Goal: Task Accomplishment & Management: Complete application form

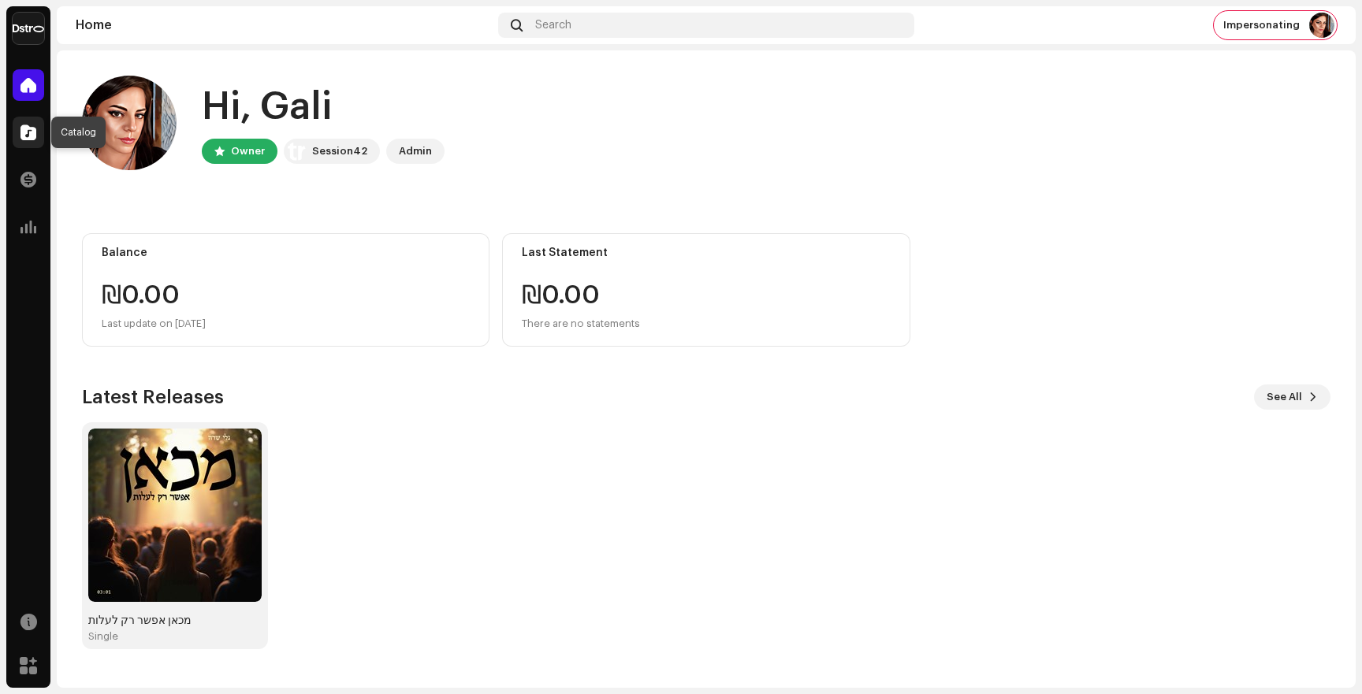
click at [33, 137] on span at bounding box center [28, 132] width 16 height 13
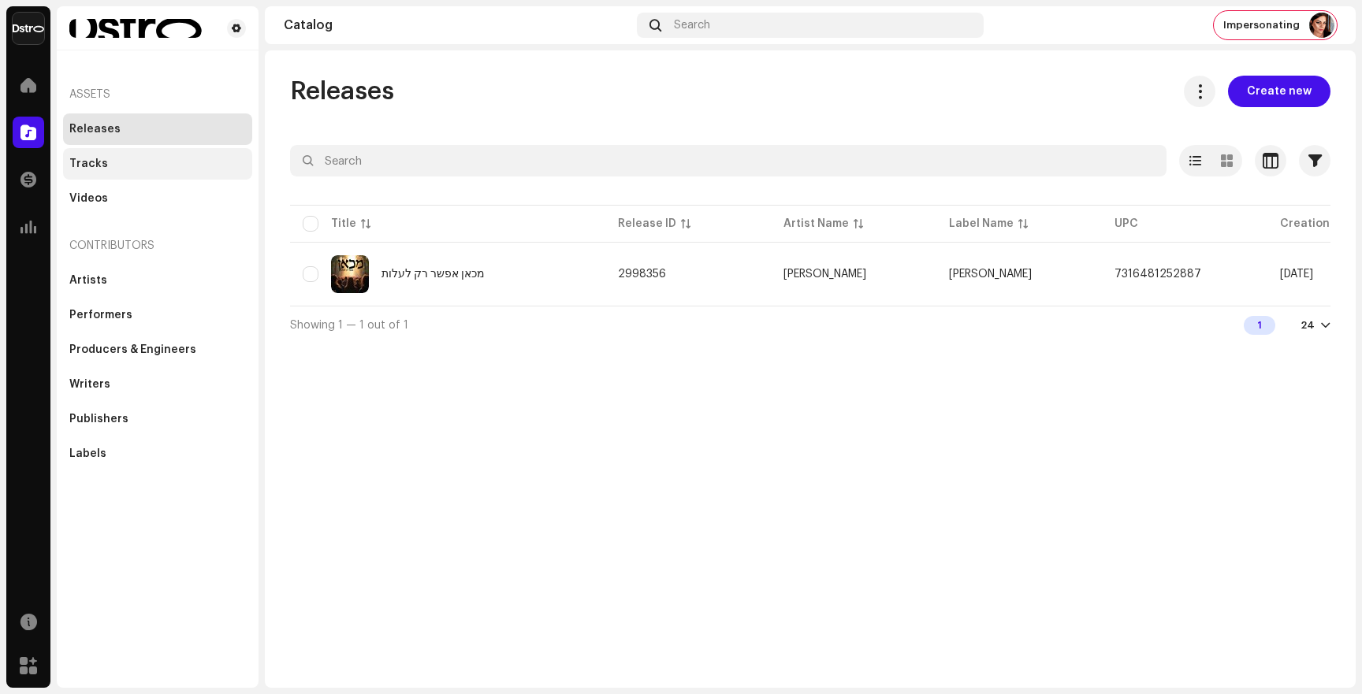
click at [87, 166] on div "Tracks" at bounding box center [88, 164] width 39 height 13
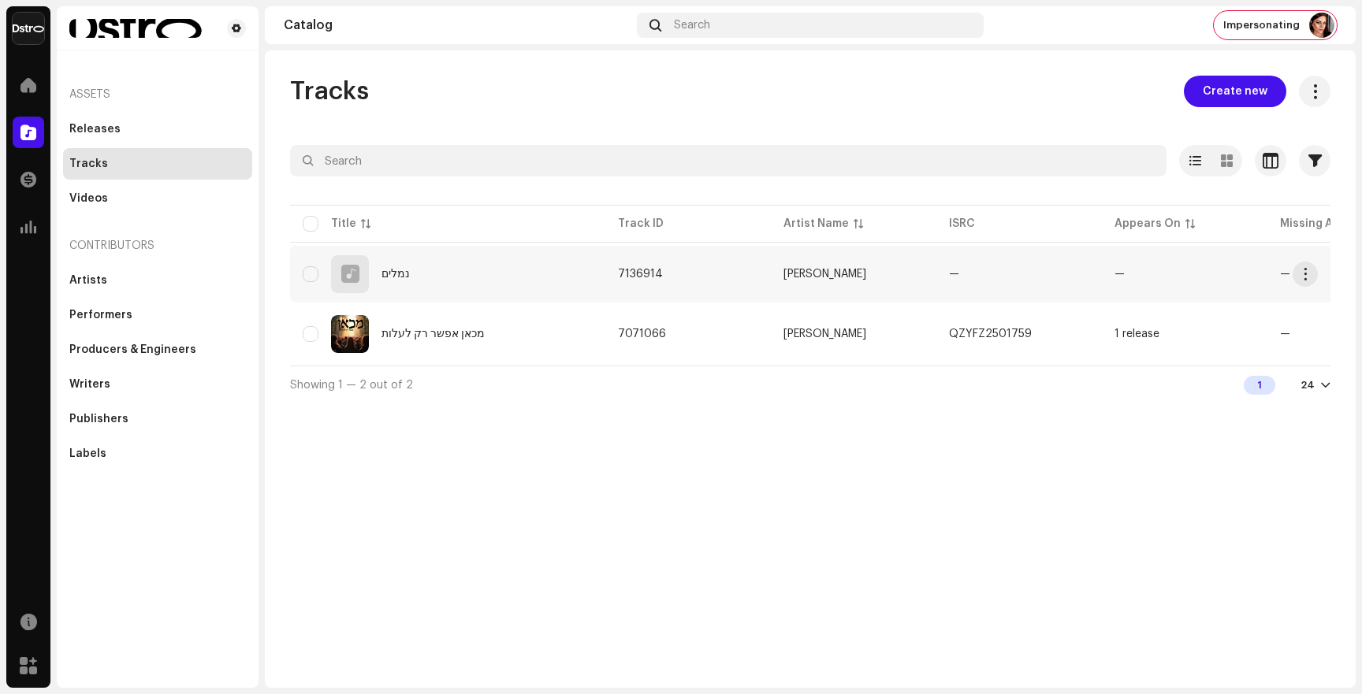
click at [515, 287] on div "נמלים" at bounding box center [448, 274] width 290 height 38
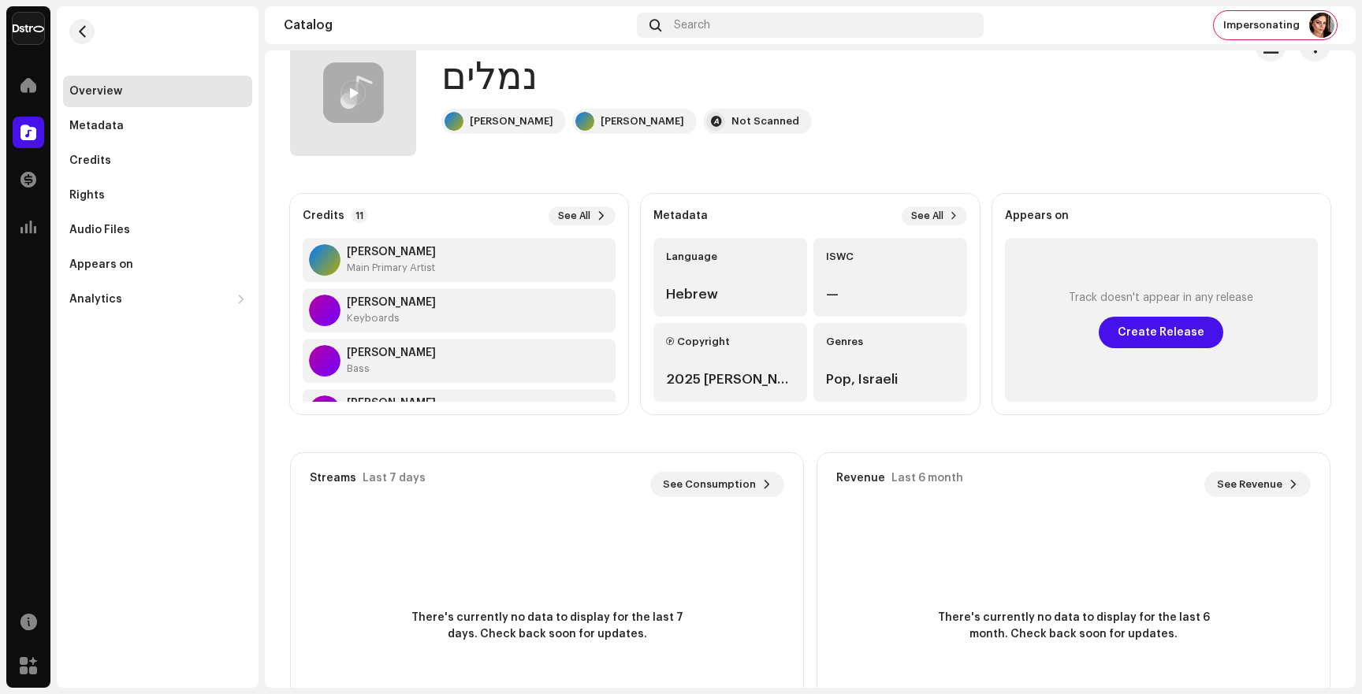
scroll to position [54, 0]
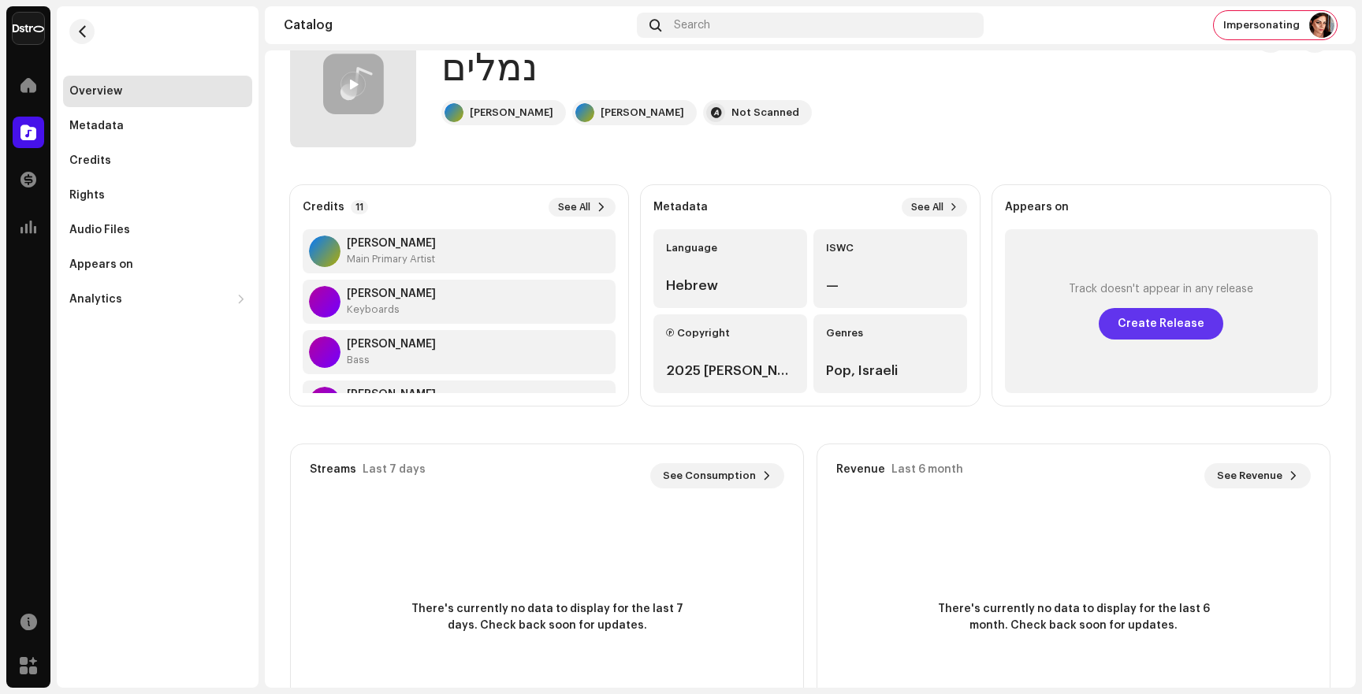
click at [1133, 329] on span "Create Release" at bounding box center [1161, 324] width 87 height 32
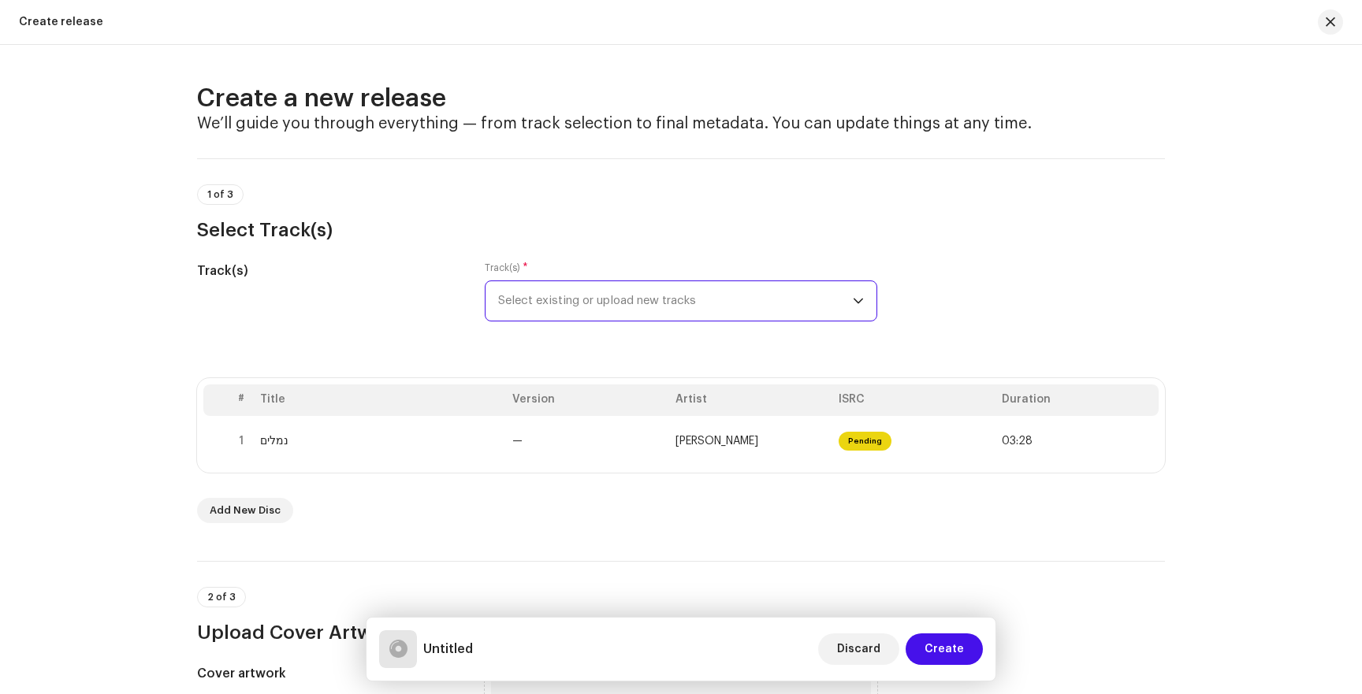
click at [730, 297] on span "Select existing or upload new tracks" at bounding box center [675, 300] width 355 height 39
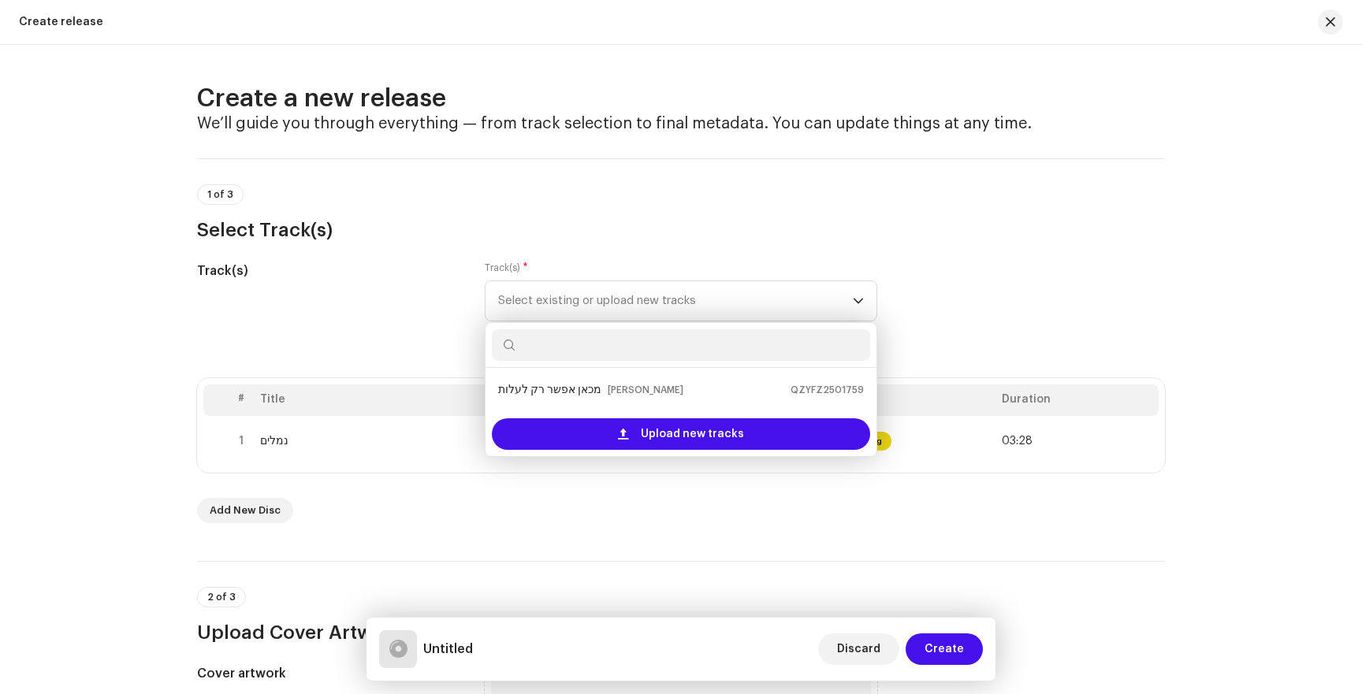
click at [400, 308] on div "Track(s)" at bounding box center [328, 301] width 262 height 79
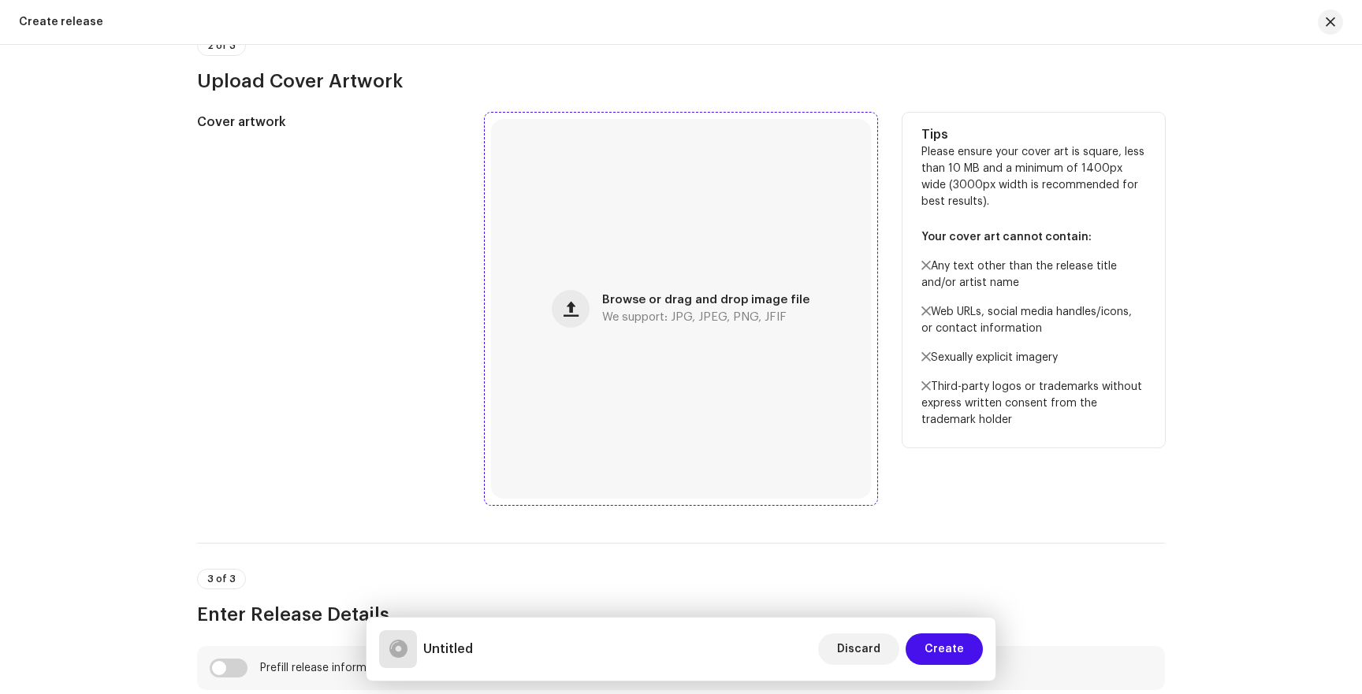
scroll to position [567, 0]
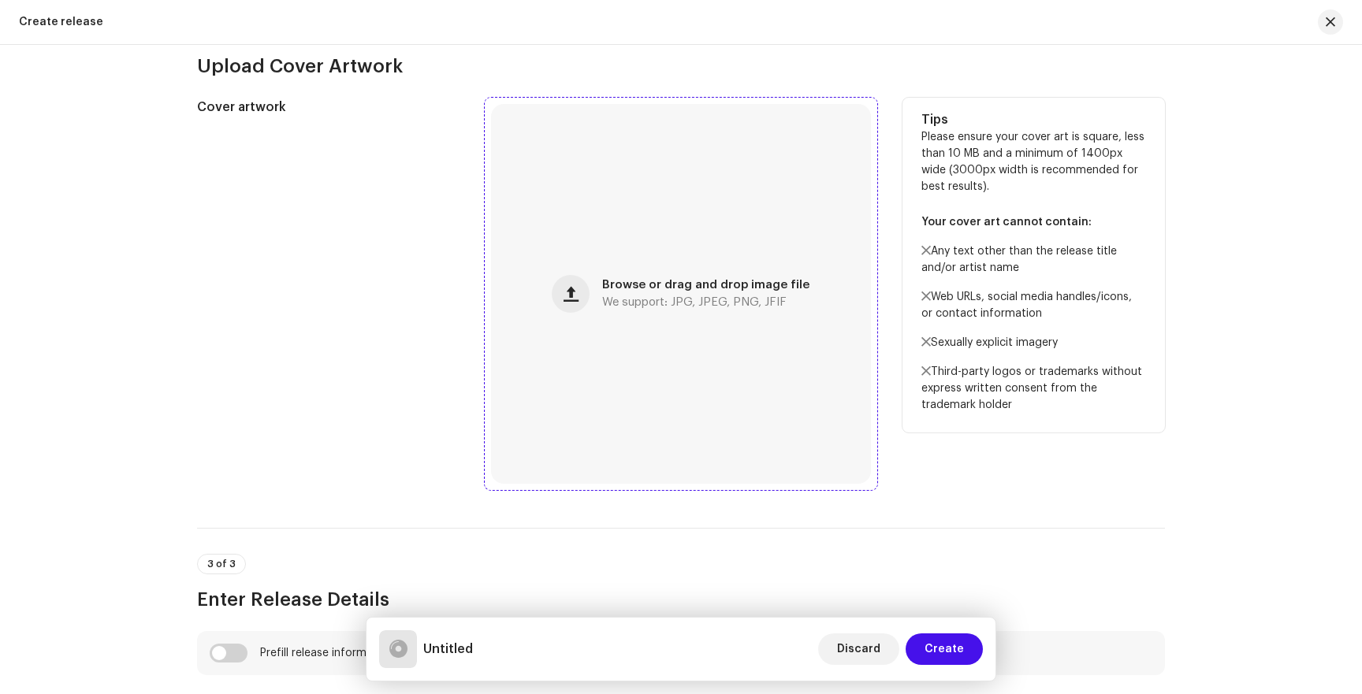
click at [678, 358] on div "Browse or drag and drop image file We support: JPG, JPEG, PNG, JFIF" at bounding box center [681, 294] width 380 height 380
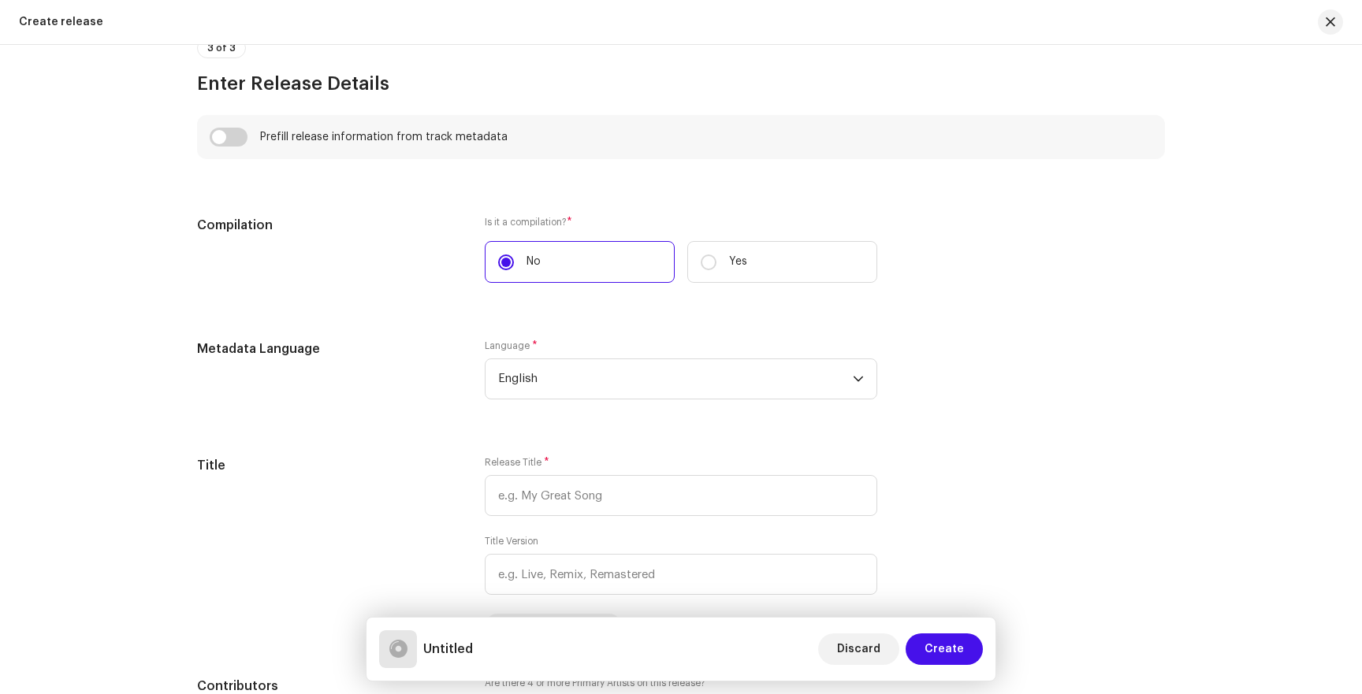
scroll to position [1071, 0]
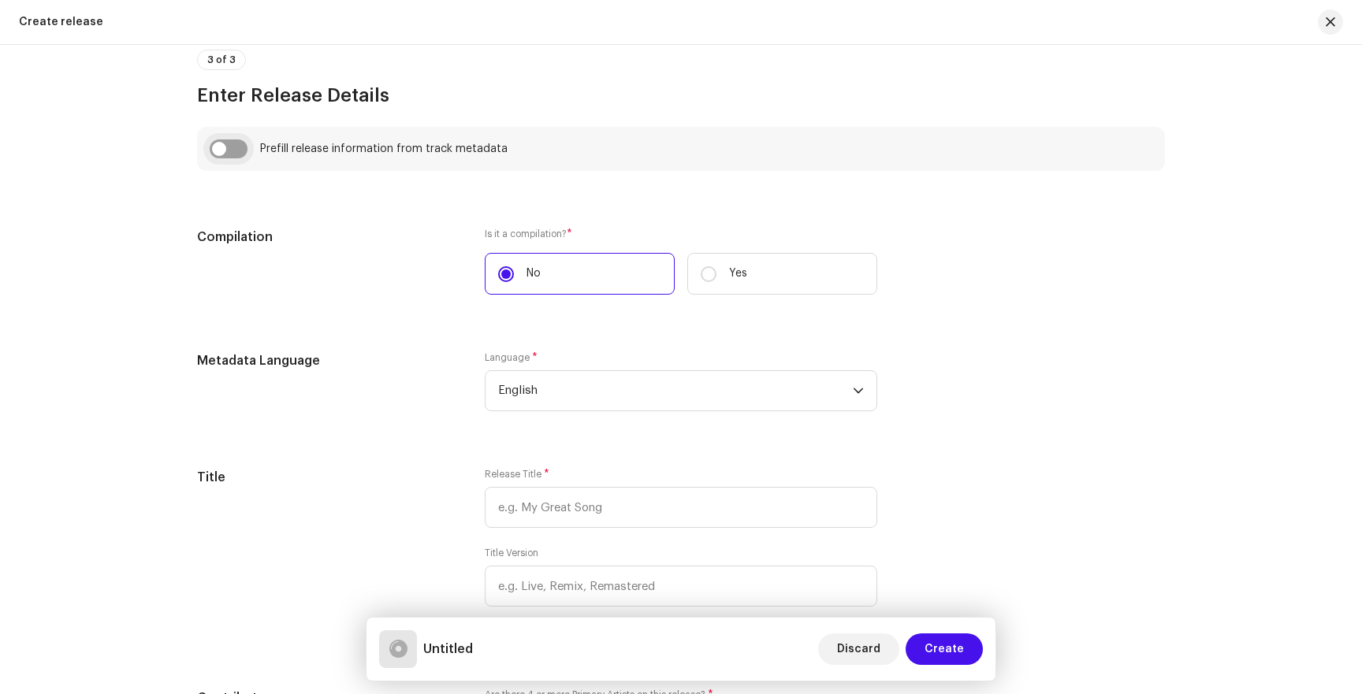
click at [230, 149] on input "checkbox" at bounding box center [229, 148] width 38 height 19
checkbox input "true"
type input "נמלים"
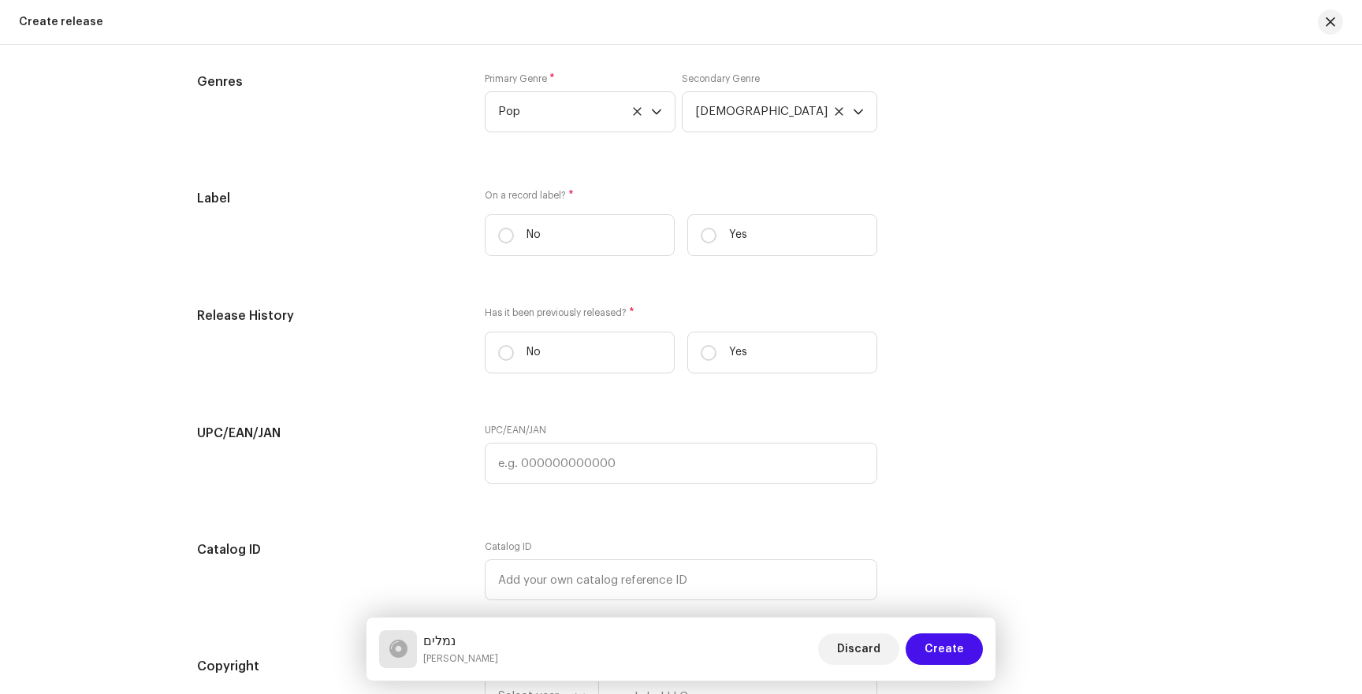
scroll to position [2660, 0]
click at [513, 247] on label "No" at bounding box center [580, 231] width 190 height 42
click at [513, 240] on input "No" at bounding box center [506, 232] width 16 height 16
radio input "true"
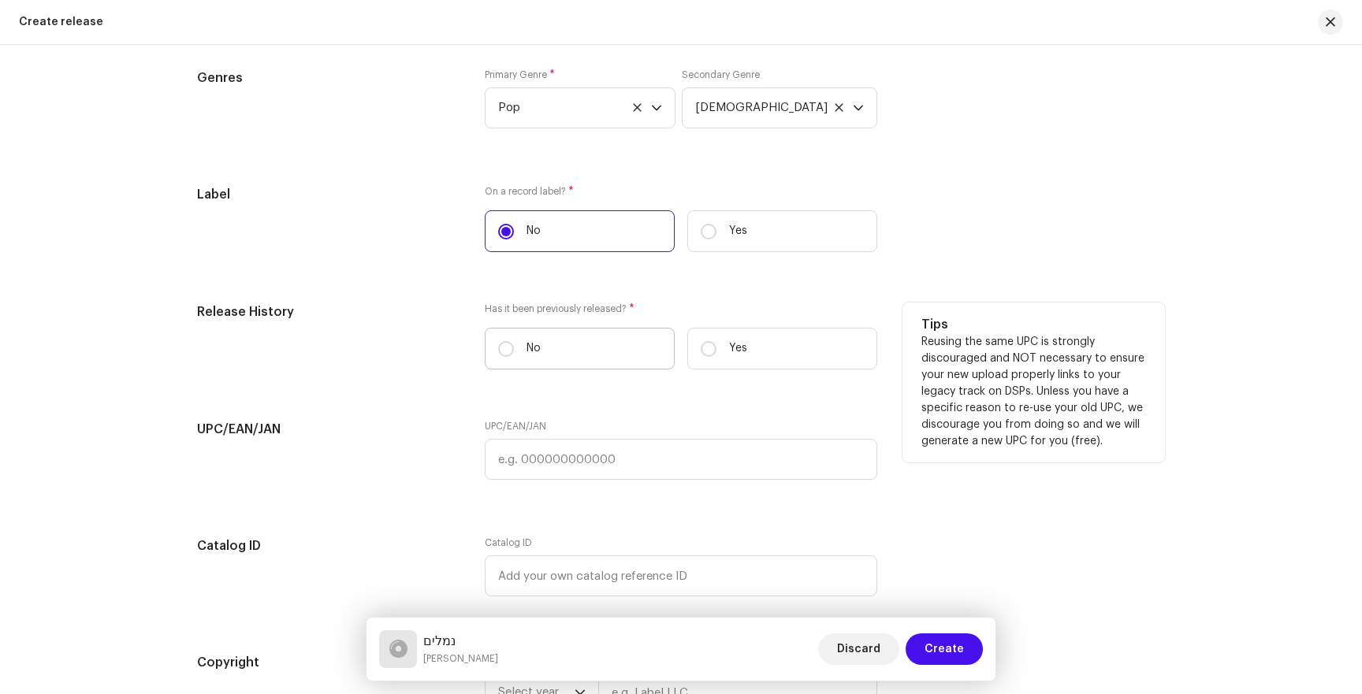
click at [583, 350] on label "No" at bounding box center [580, 349] width 190 height 42
click at [514, 350] on input "No" at bounding box center [506, 349] width 16 height 16
radio input "true"
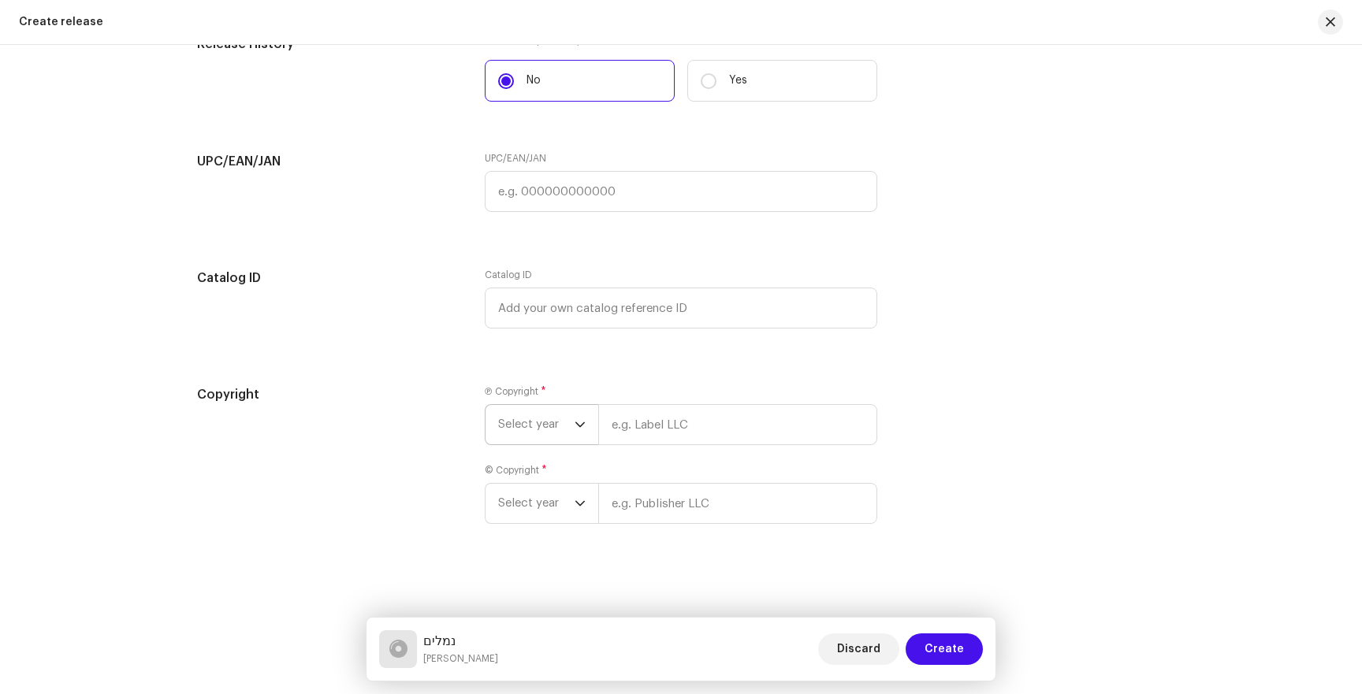
click at [559, 419] on span "Select year" at bounding box center [536, 424] width 76 height 39
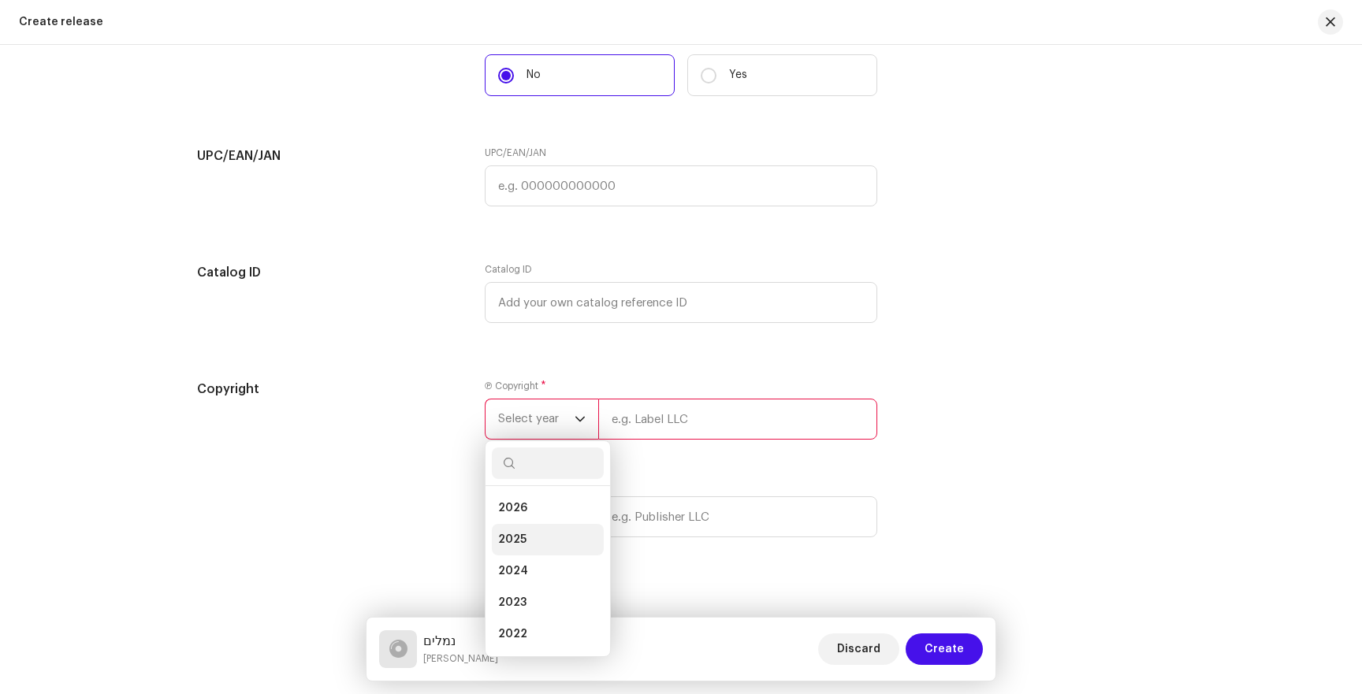
click at [529, 547] on li "2025" at bounding box center [548, 540] width 112 height 32
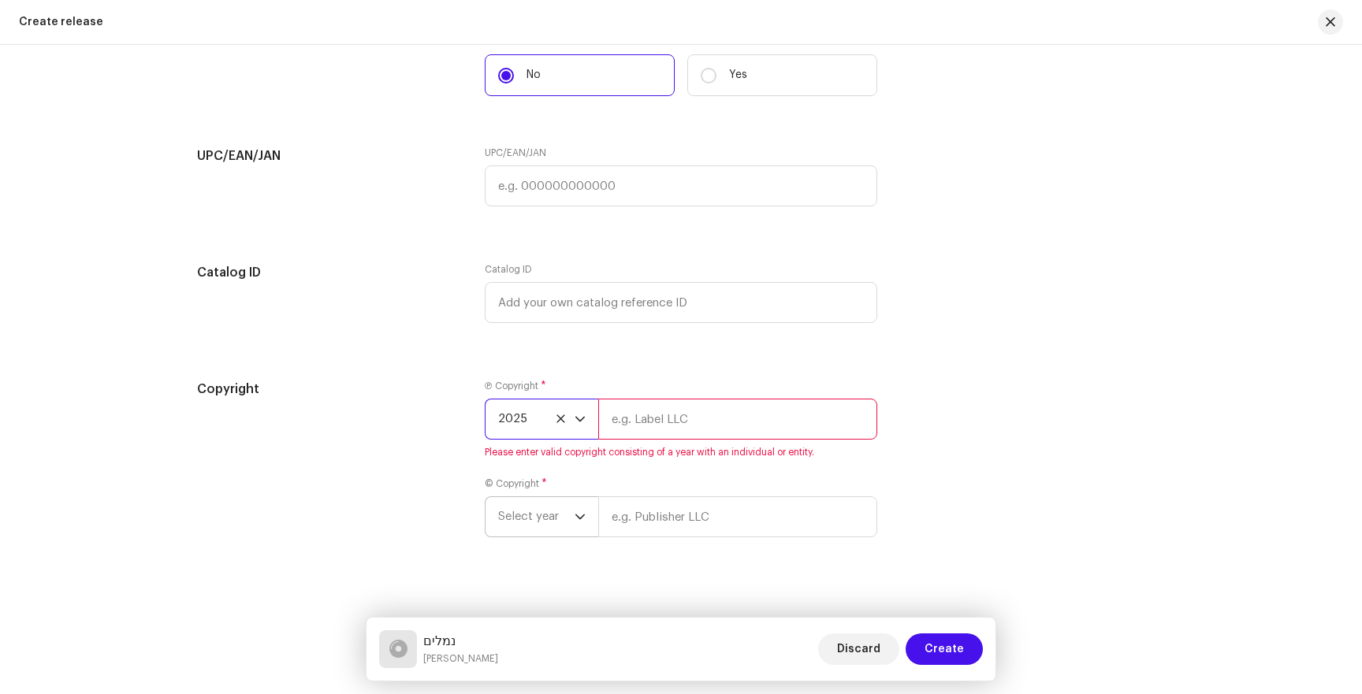
click at [545, 530] on span "Select year" at bounding box center [536, 516] width 76 height 39
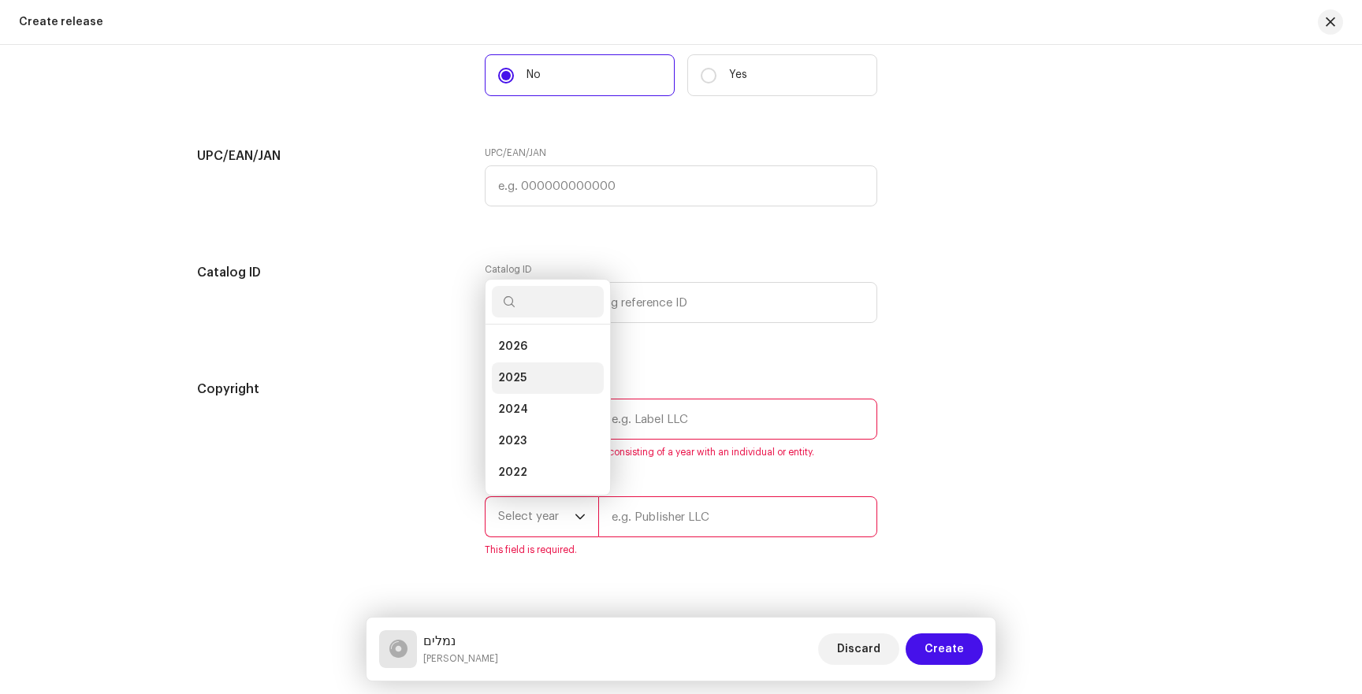
click at [560, 381] on li "2025" at bounding box center [548, 379] width 112 height 32
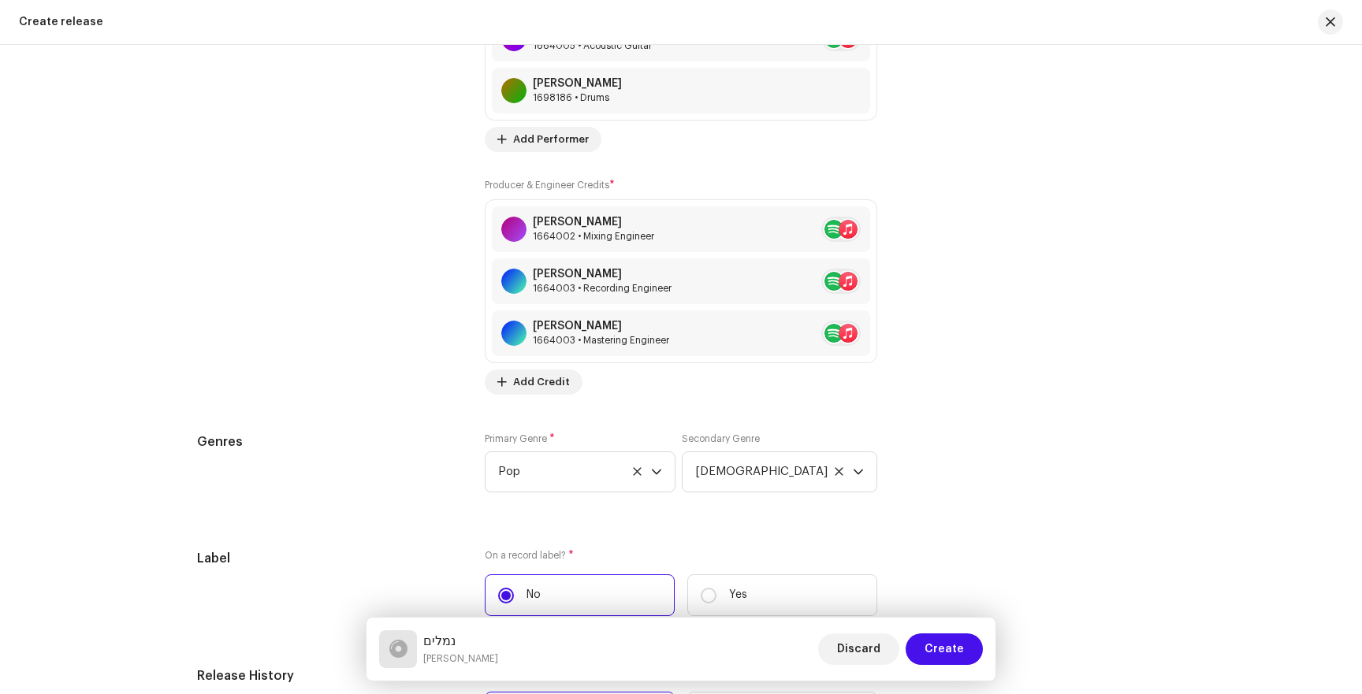
scroll to position [2971, 0]
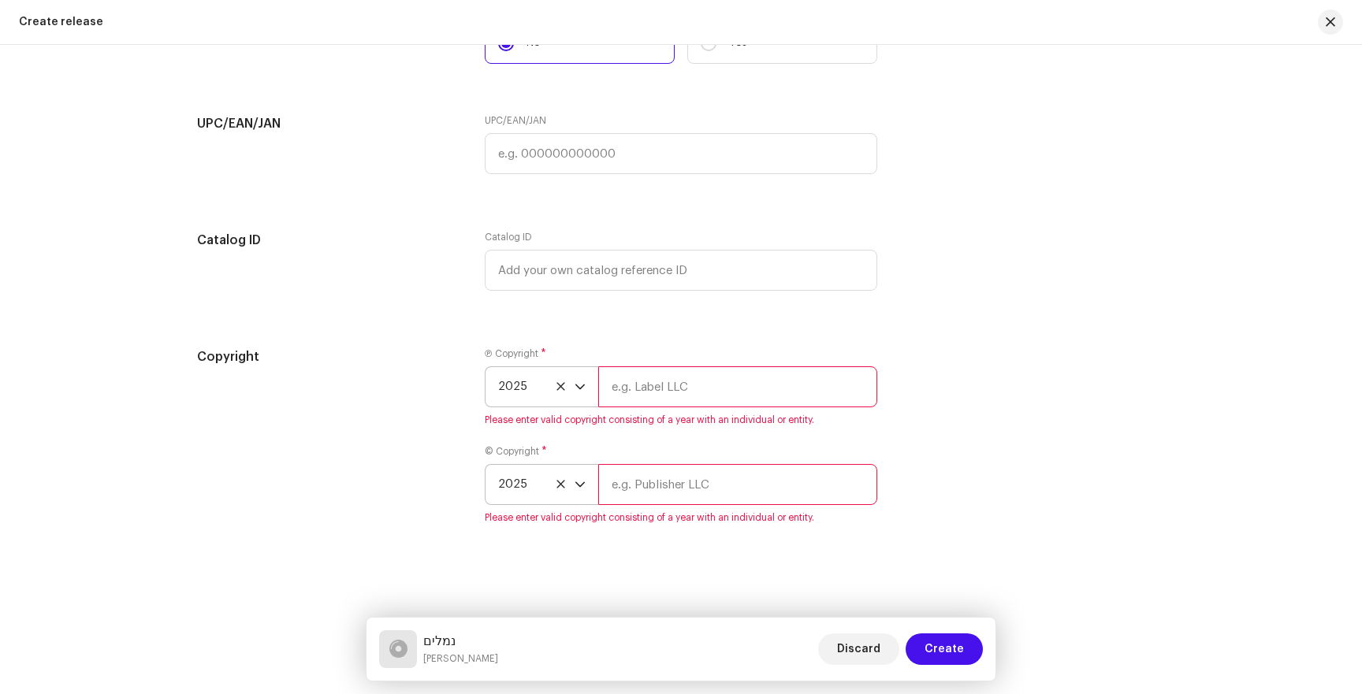
click at [668, 381] on input "text" at bounding box center [737, 386] width 279 height 41
type input "ע"
type input "[PERSON_NAME]"
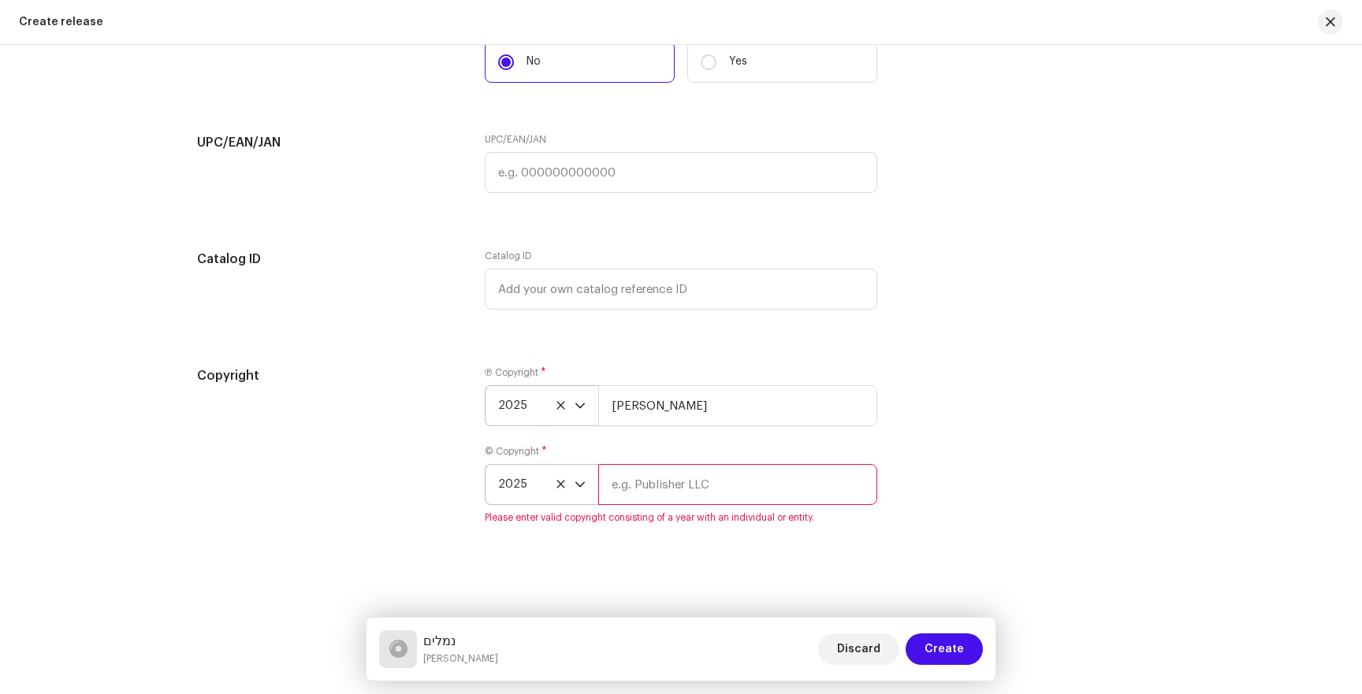
click at [697, 493] on input "text" at bounding box center [737, 484] width 279 height 41
type input "[PERSON_NAME]"
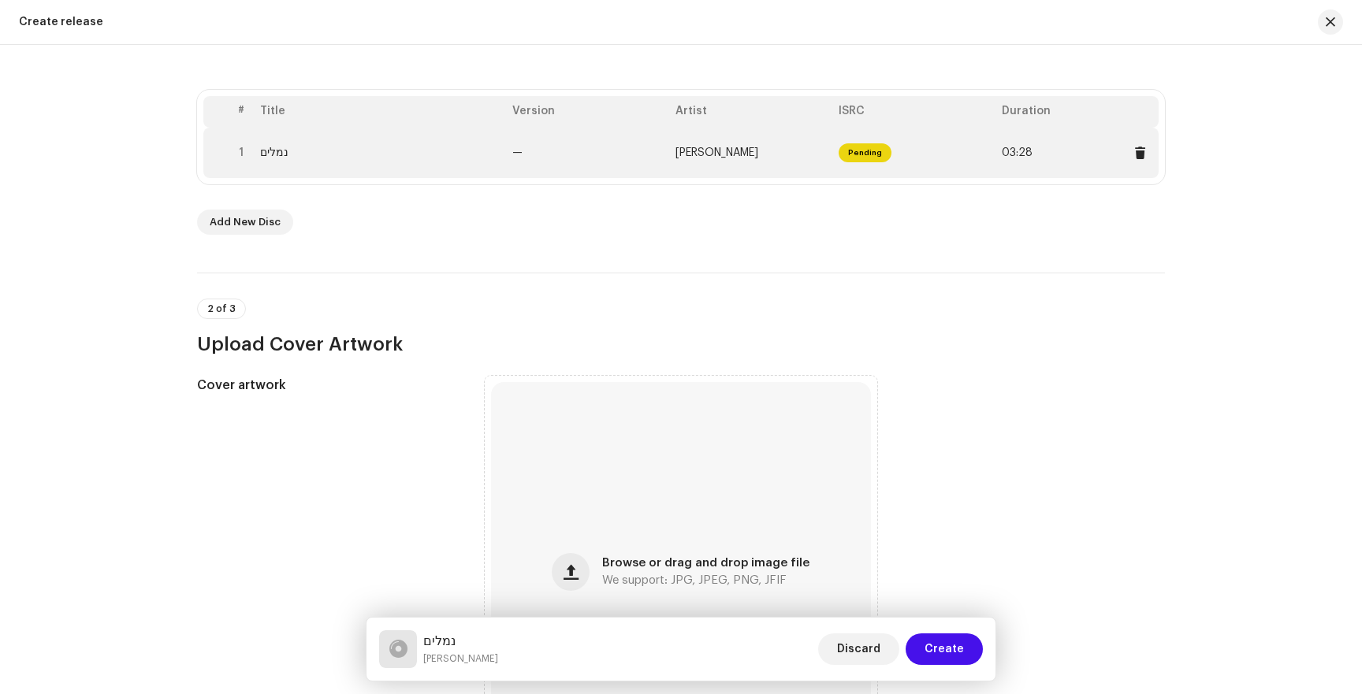
scroll to position [411, 0]
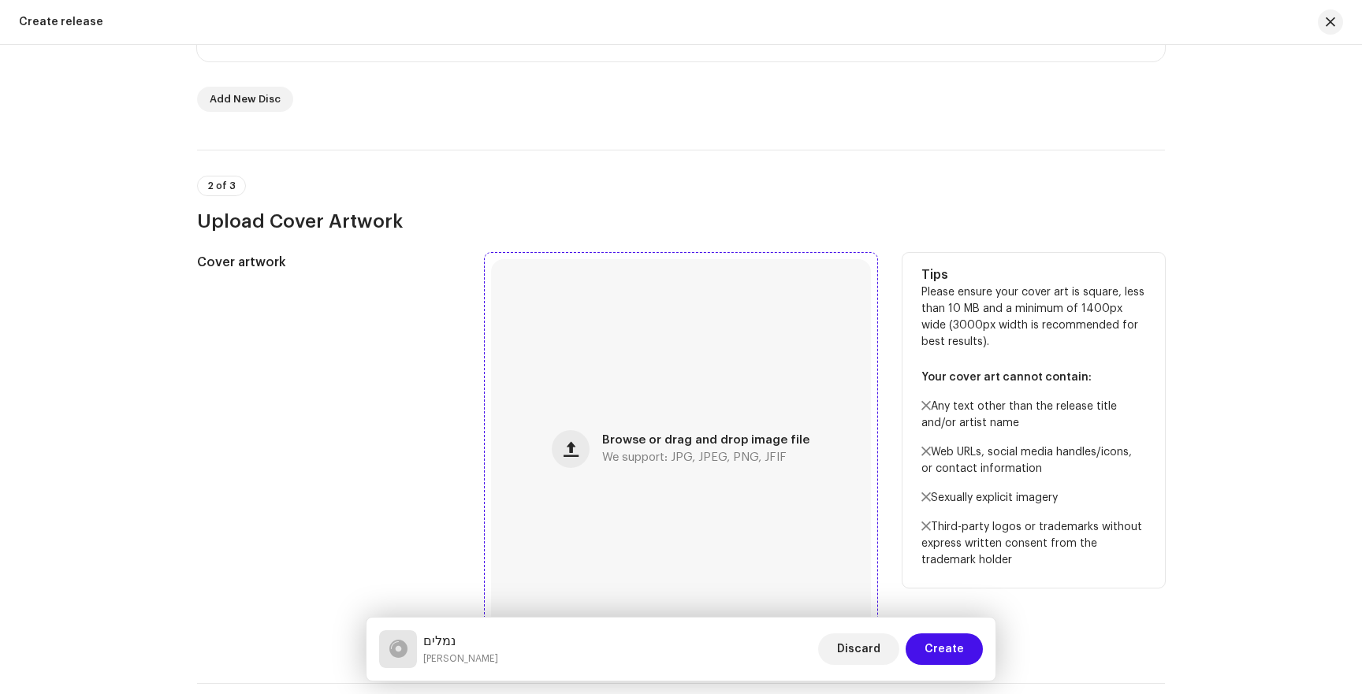
click at [687, 422] on div "Browse or drag and drop image file We support: JPG, JPEG, PNG, JFIF" at bounding box center [681, 449] width 380 height 380
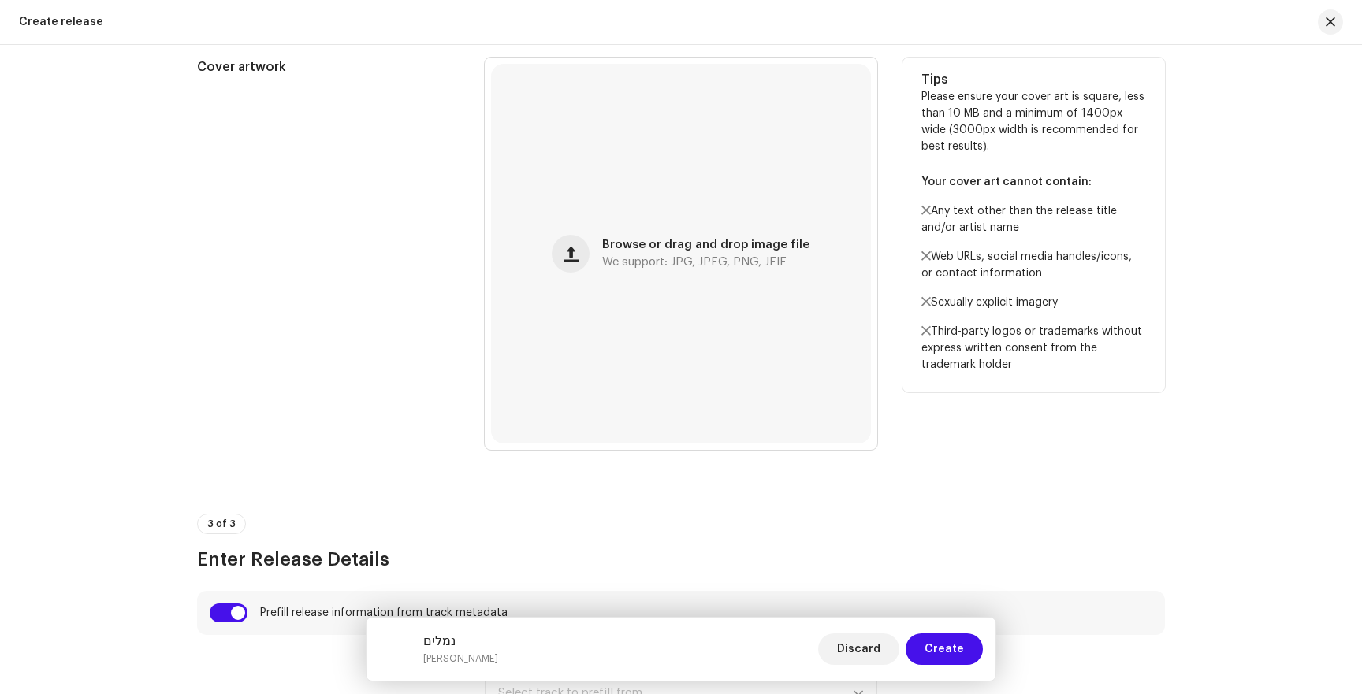
scroll to position [814, 0]
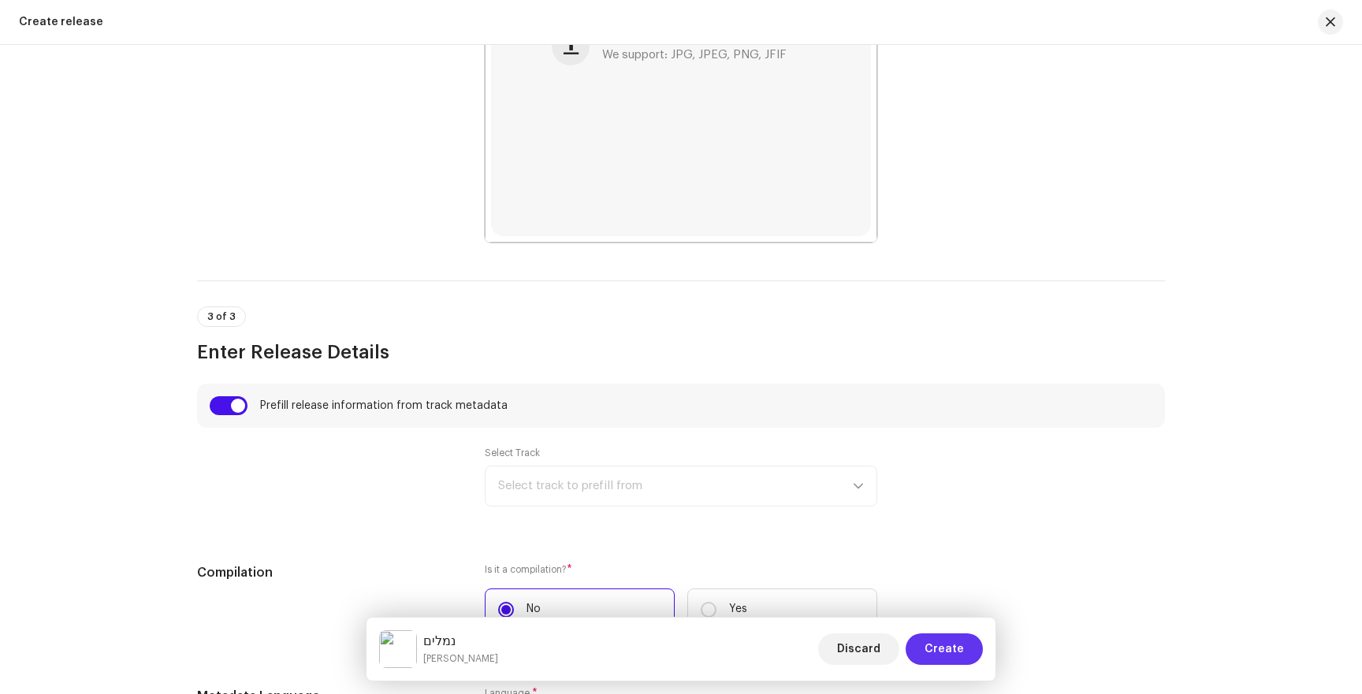
click at [972, 649] on button "Create" at bounding box center [944, 650] width 77 height 32
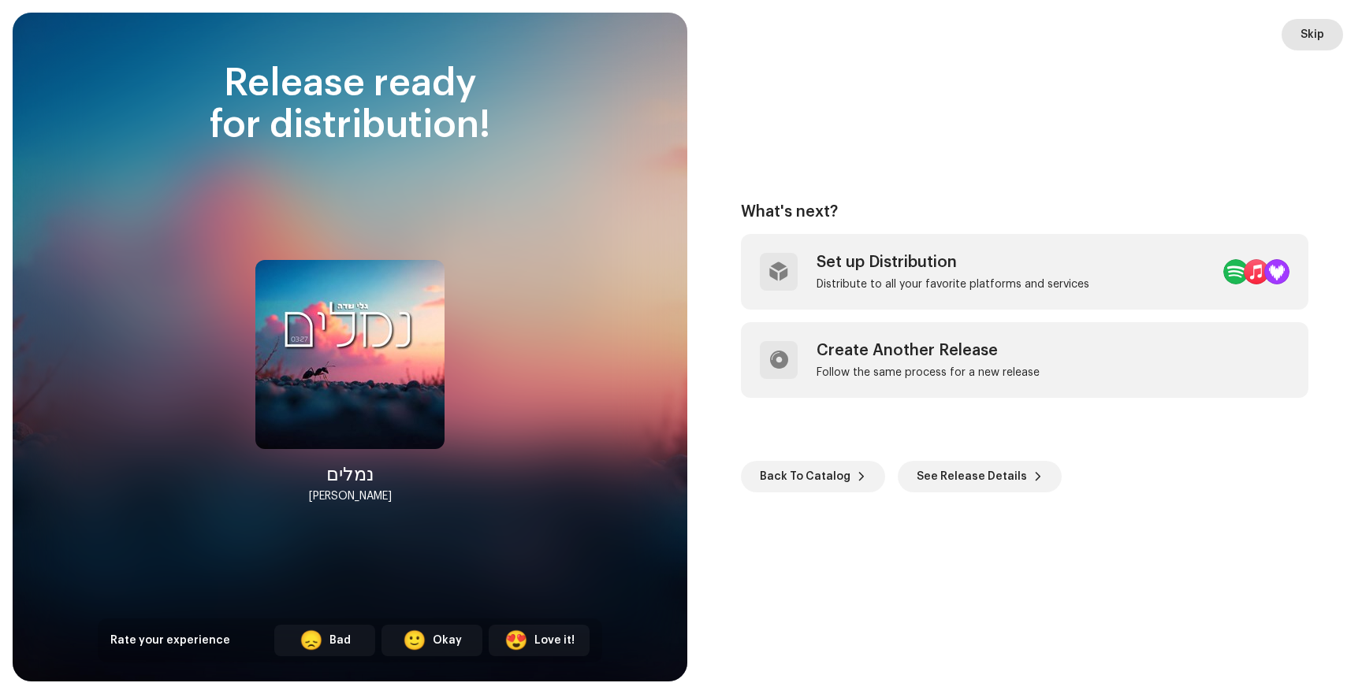
click at [1305, 48] on span "Skip" at bounding box center [1312, 35] width 24 height 32
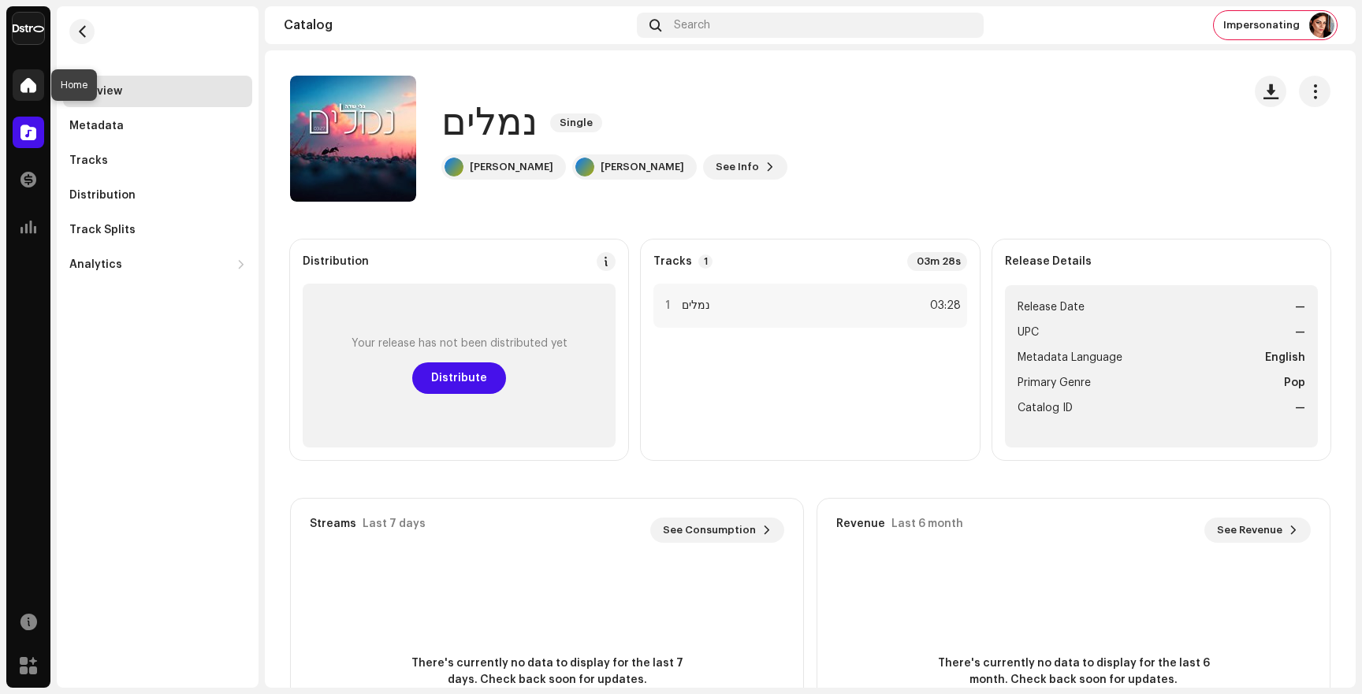
click at [17, 84] on div at bounding box center [29, 85] width 32 height 32
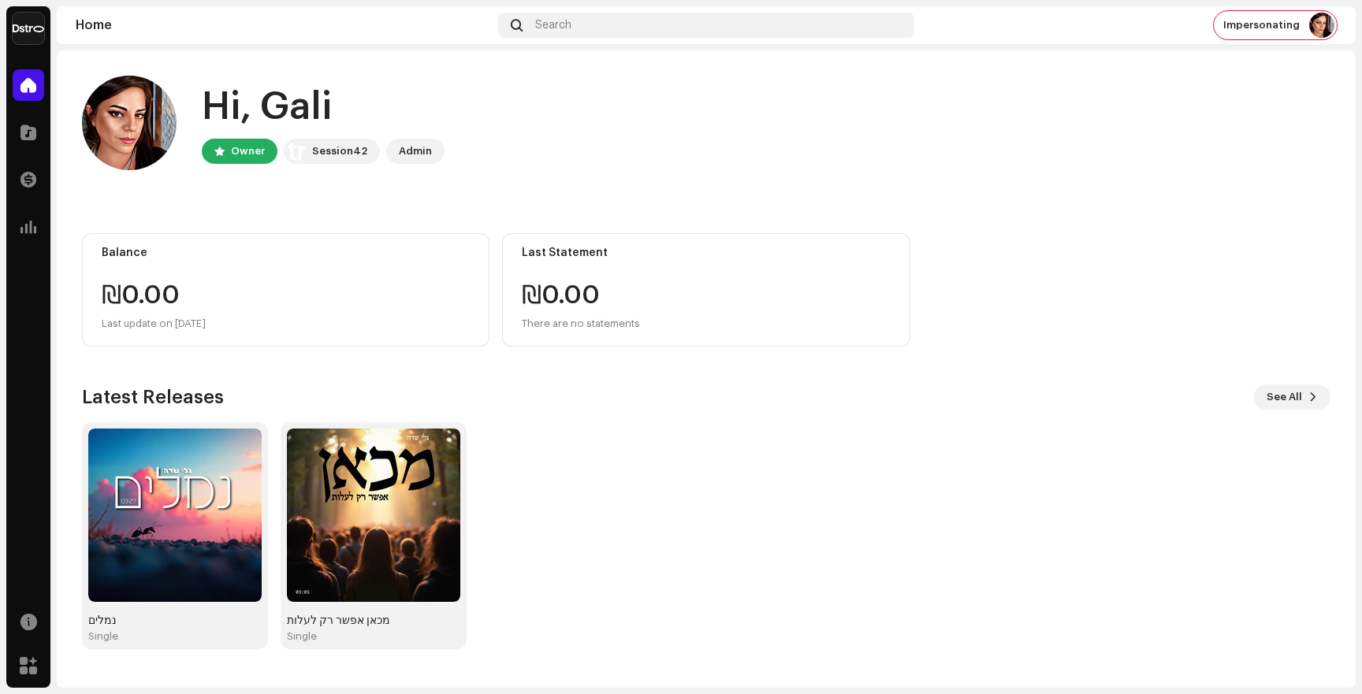
click at [1292, 9] on div "Home Search Impersonating" at bounding box center [706, 25] width 1299 height 38
click at [1287, 21] on span "Impersonating" at bounding box center [1261, 25] width 76 height 13
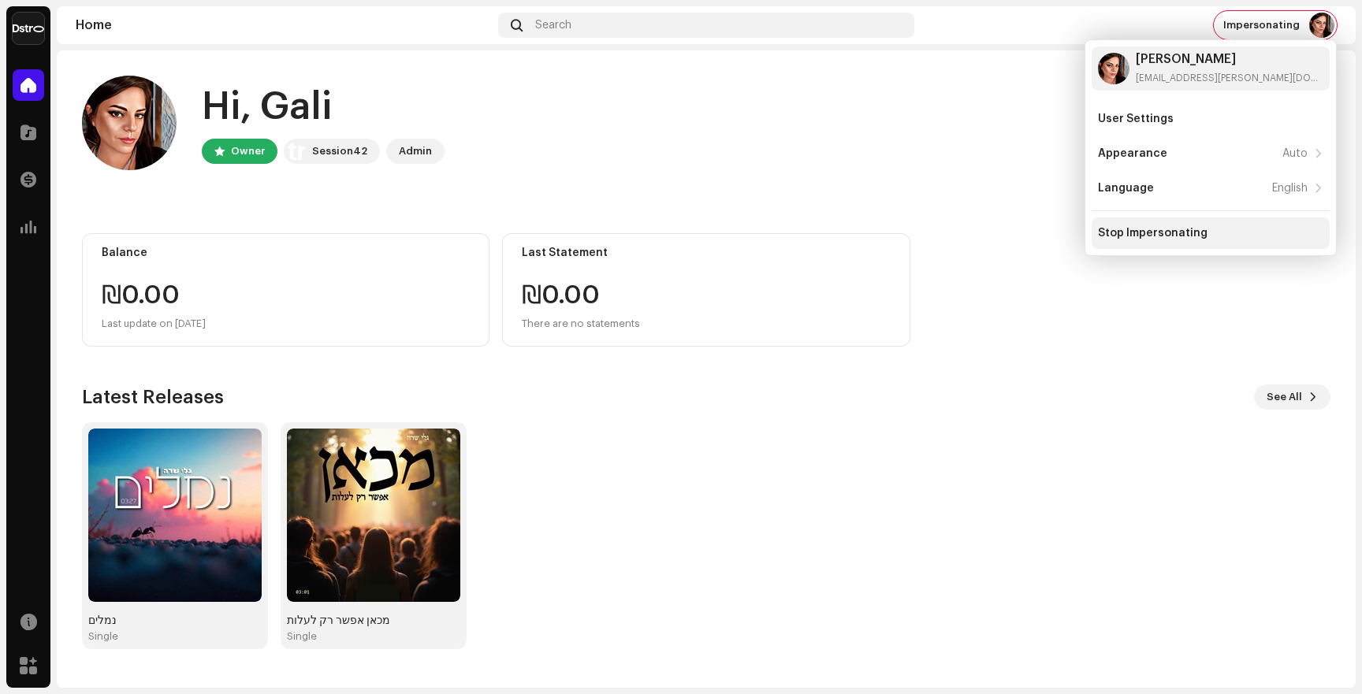
click at [1142, 232] on div "Stop Impersonating" at bounding box center [1153, 233] width 110 height 13
